Goal: Find specific page/section: Find specific page/section

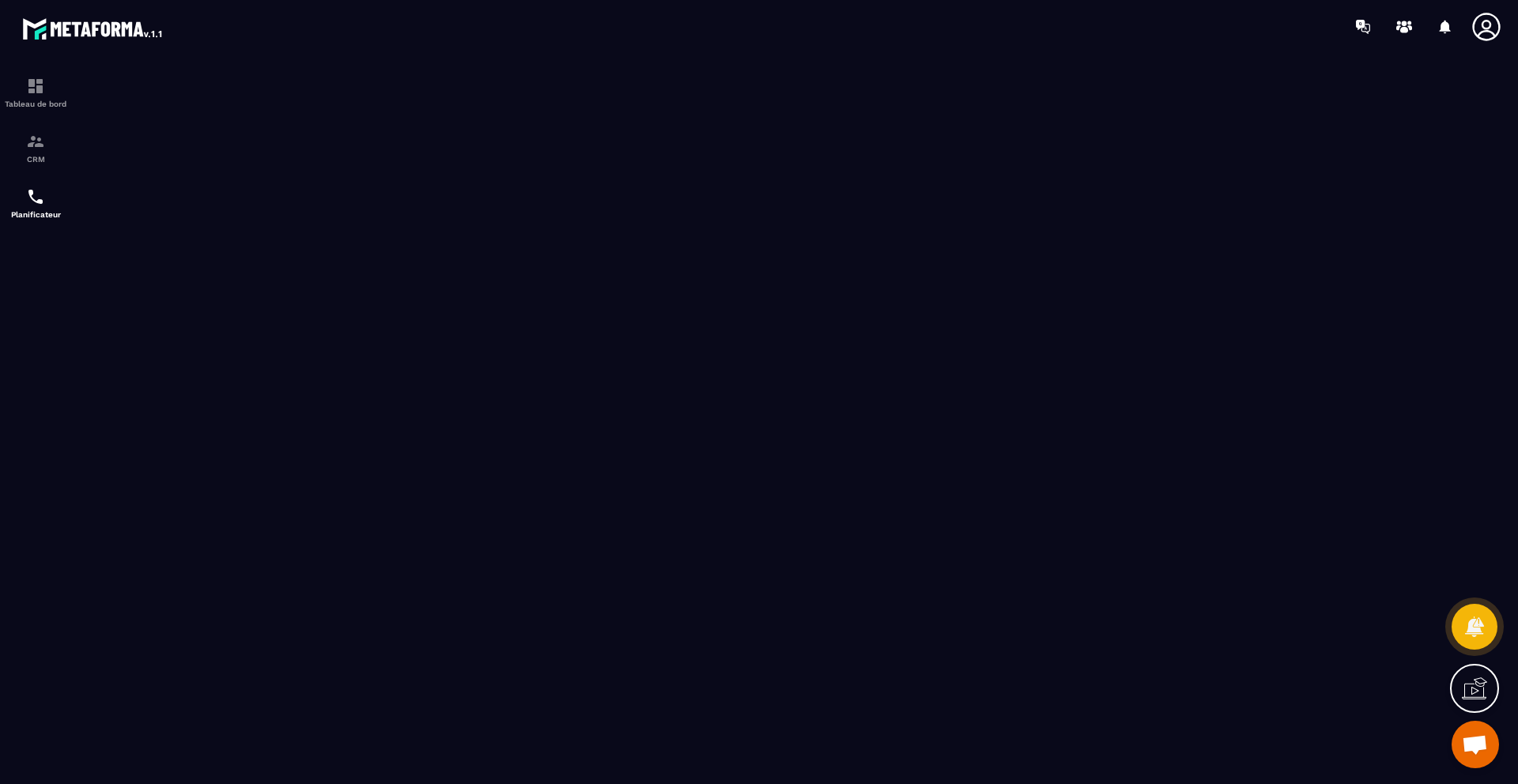
click at [1504, 39] on div at bounding box center [1491, 27] width 40 height 29
click at [1491, 30] on icon at bounding box center [1486, 26] width 32 height 32
click at [27, 95] on img at bounding box center [35, 86] width 19 height 19
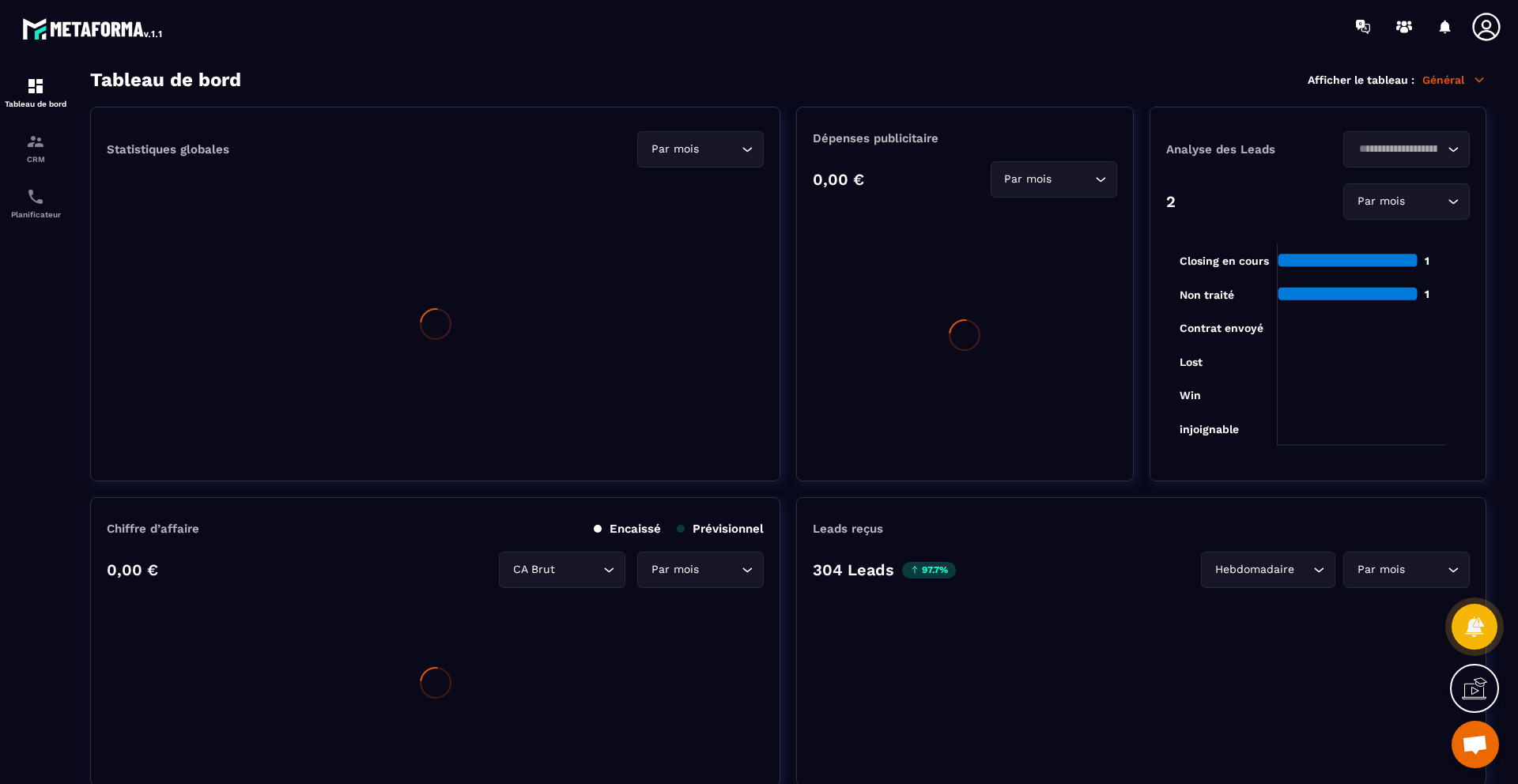
click at [37, 162] on p "CRM" at bounding box center [35, 160] width 63 height 9
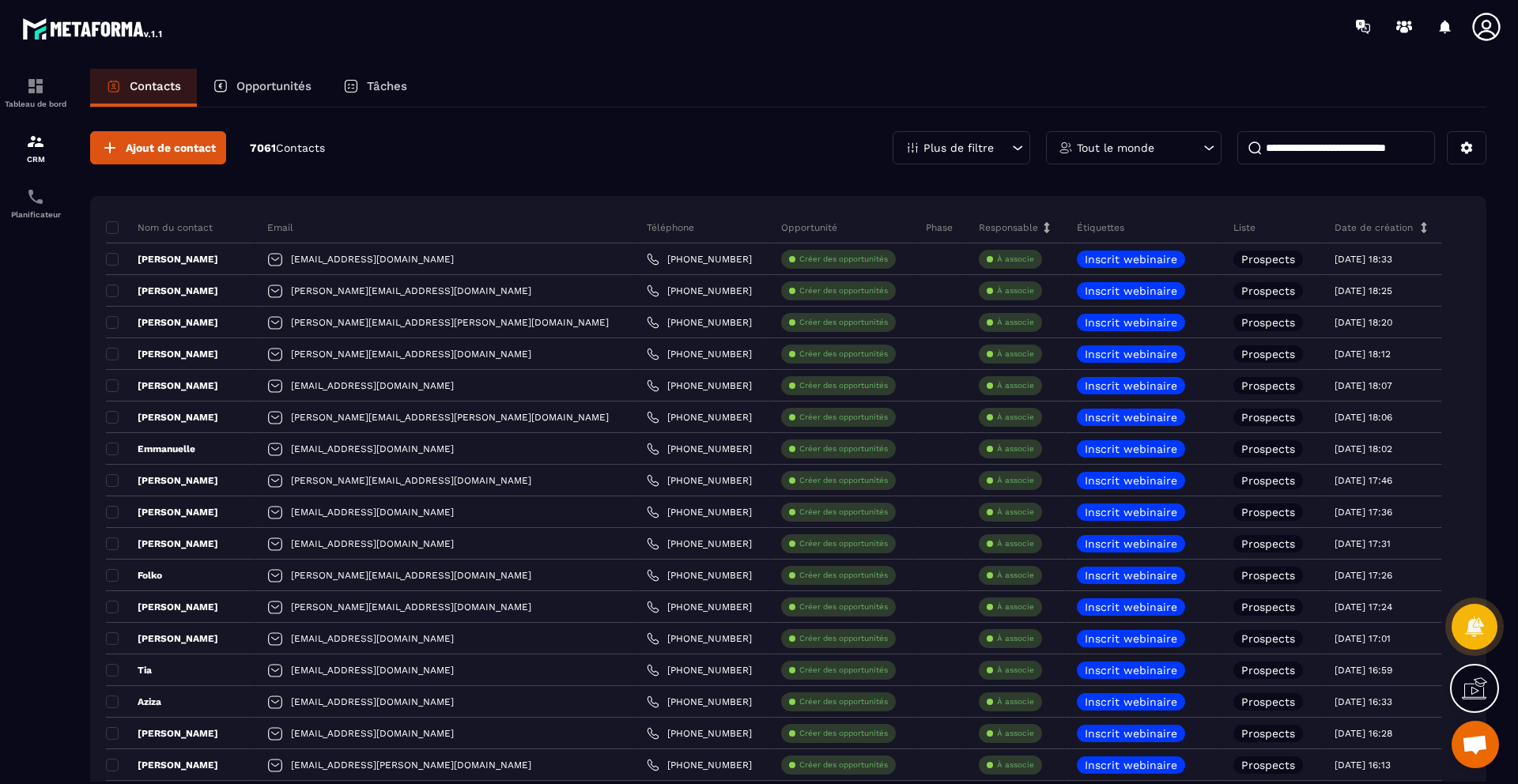
click at [273, 92] on p "Opportunités" at bounding box center [273, 87] width 75 height 14
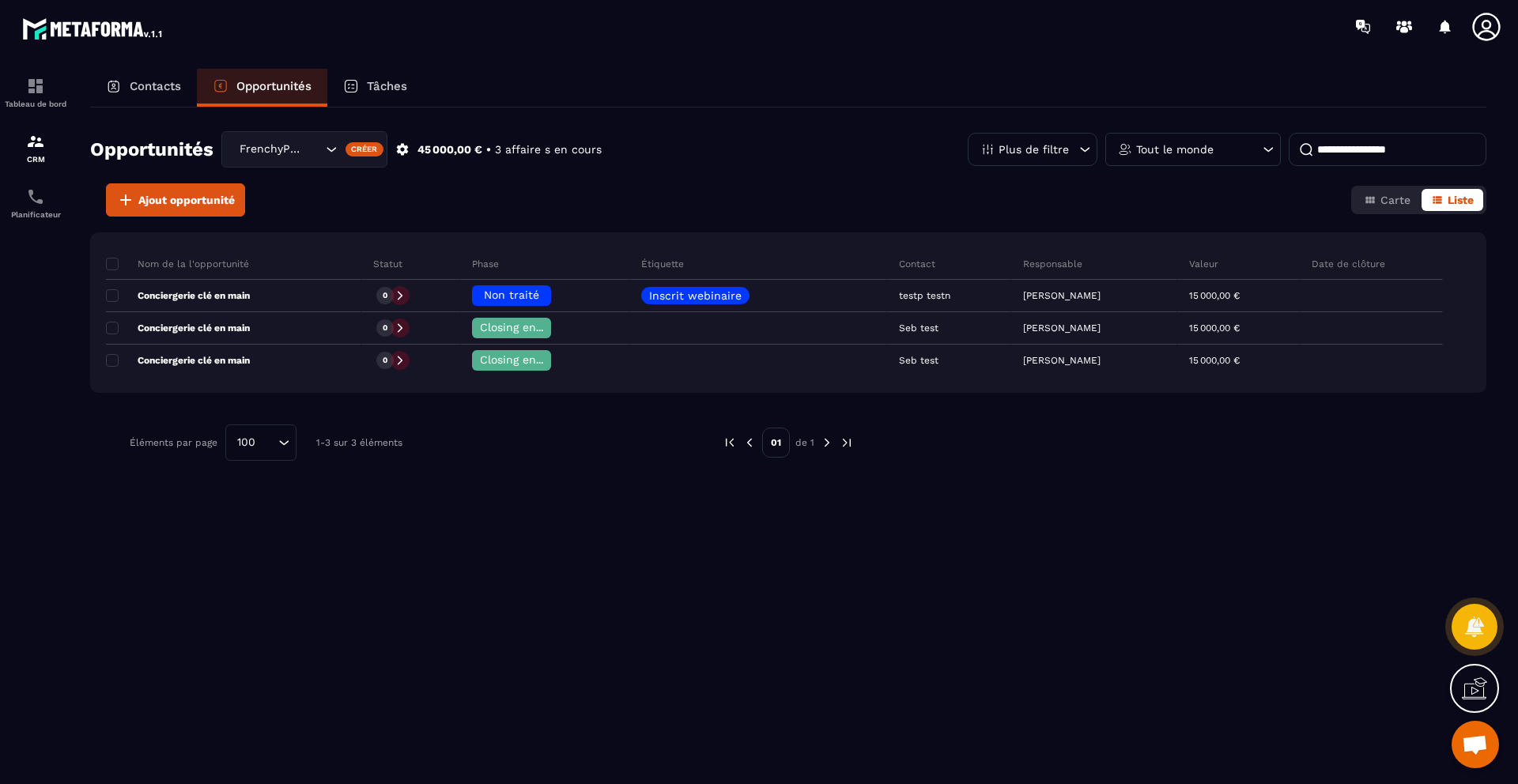
click at [397, 82] on p "Tâches" at bounding box center [387, 87] width 41 height 14
